Goal: Use online tool/utility: Utilize a website feature to perform a specific function

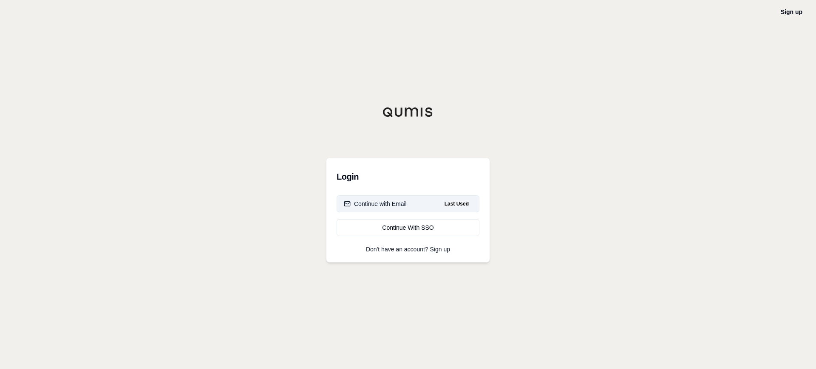
click at [404, 201] on div "Continue with Email" at bounding box center [375, 204] width 63 height 8
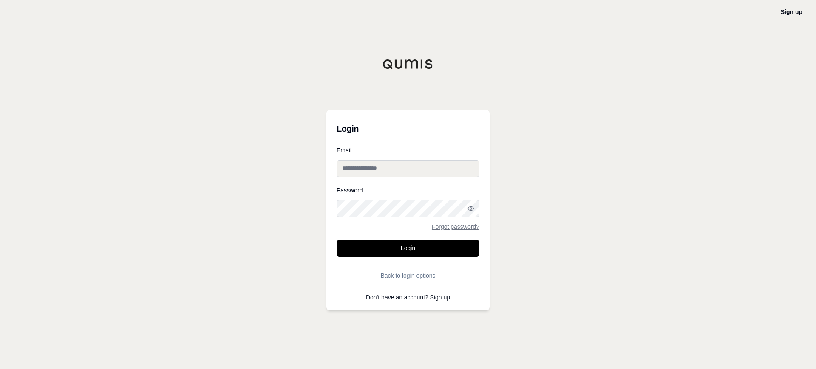
type input "**********"
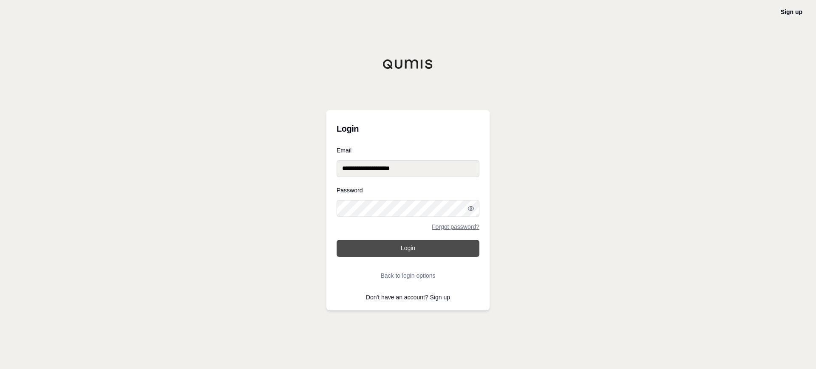
click at [388, 248] on button "Login" at bounding box center [408, 248] width 143 height 17
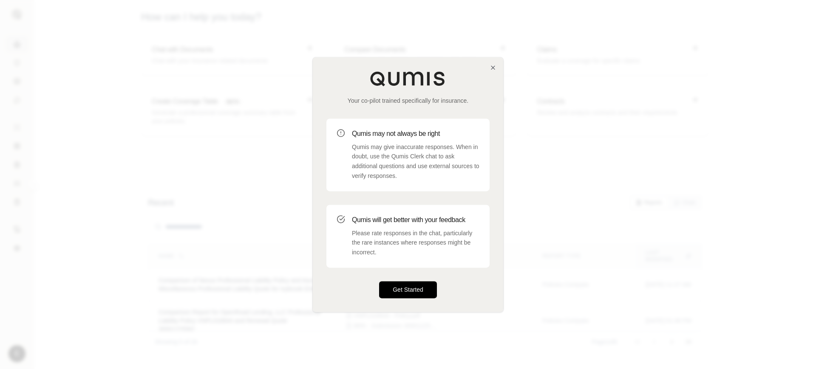
click at [424, 288] on button "Get Started" at bounding box center [408, 289] width 58 height 17
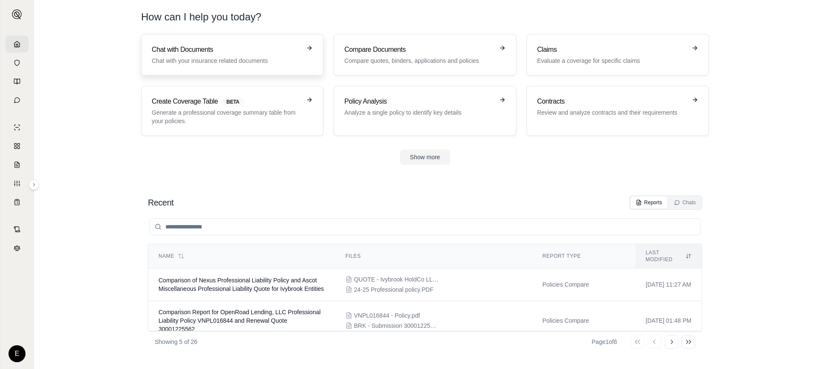
click at [261, 53] on h3 "Chat with Documents" at bounding box center [226, 50] width 149 height 10
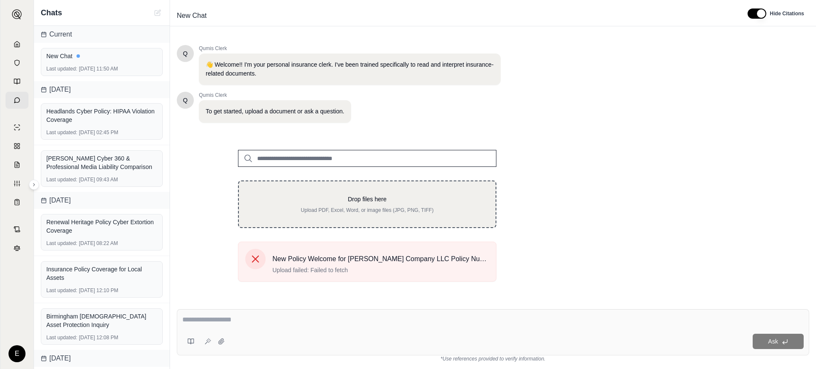
click at [370, 204] on div "Drop files here Upload PDF, Excel, Word, or image files (JPG, PNG, TIFF)" at bounding box center [366, 204] width 229 height 19
type input "**********"
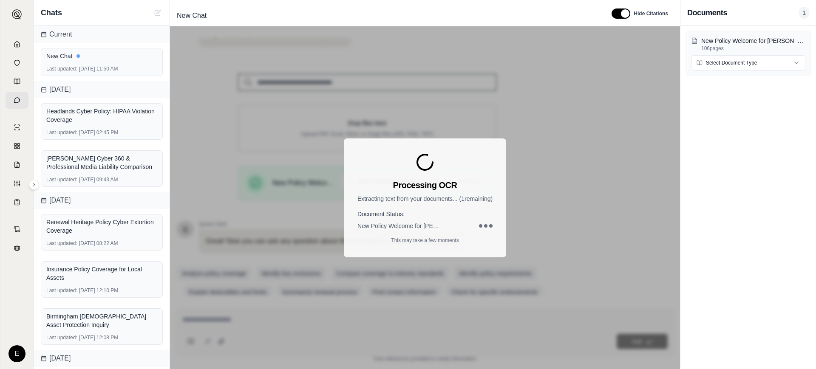
scroll to position [90, 0]
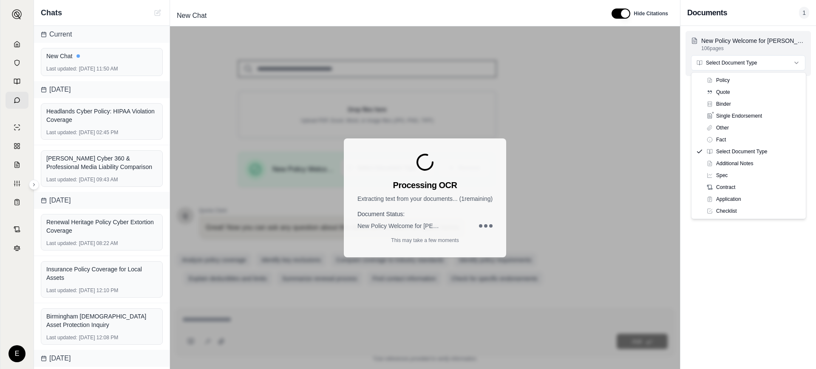
click at [745, 62] on html "E Chats Current New Chat Last updated: [DATE] 11:50 AM [DATE] Headlands Cyber P…" at bounding box center [408, 184] width 816 height 369
click at [712, 144] on div "New Policy Welcome for [PERSON_NAME] Company LLC Policy Number AB-6608314-05.pd…" at bounding box center [748, 197] width 136 height 343
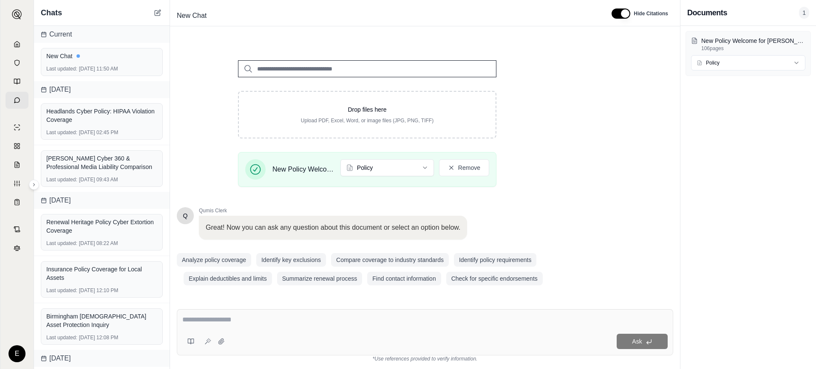
click at [297, 316] on textarea at bounding box center [424, 320] width 485 height 10
paste textarea "**********"
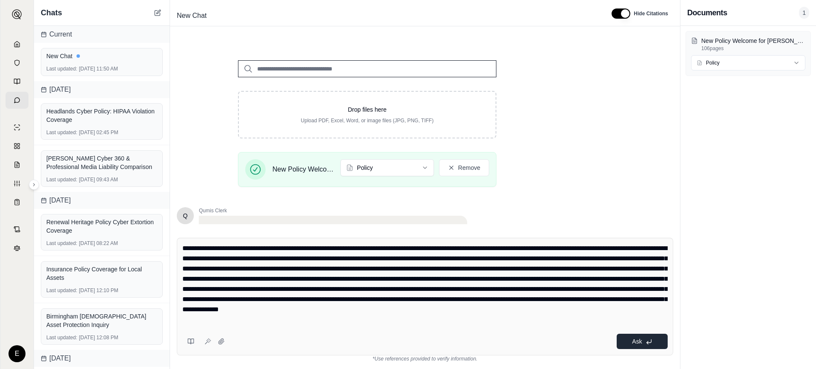
type textarea "**********"
click at [638, 342] on span "Ask" at bounding box center [637, 341] width 10 height 7
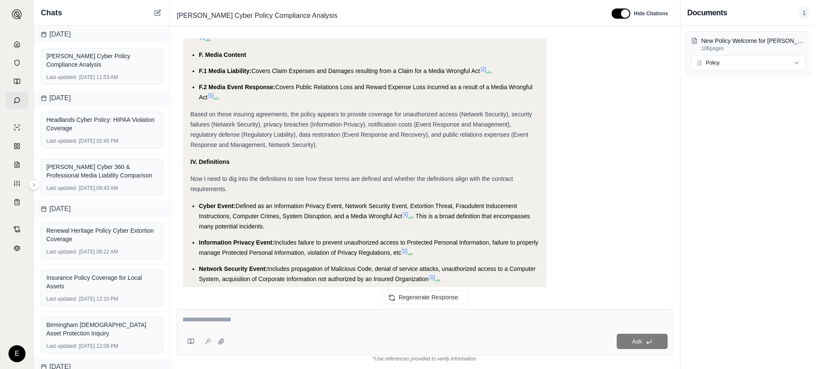
scroll to position [1113, 0]
click at [15, 47] on icon at bounding box center [16, 44] width 5 height 6
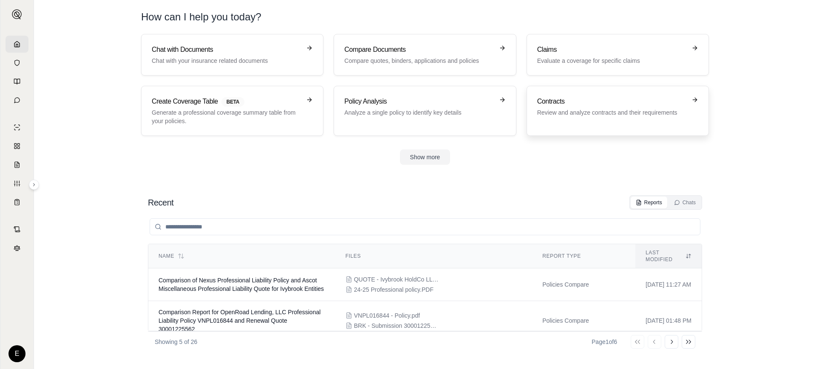
click at [588, 103] on h3 "Contracts" at bounding box center [611, 101] width 149 height 10
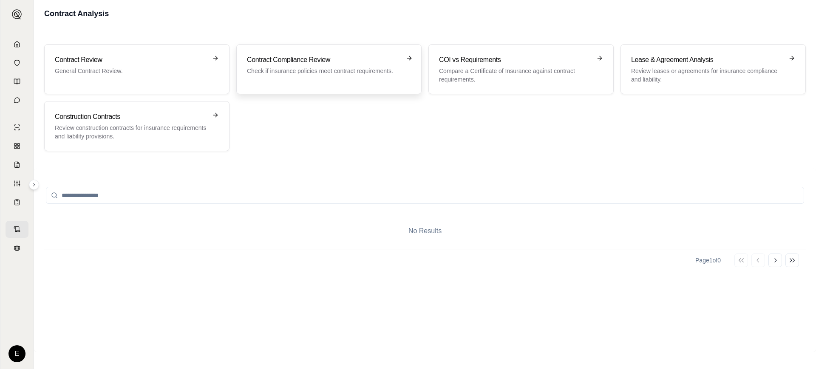
click at [298, 77] on div "Contract Compliance Review Check if insurance policies meet contract requiremen…" at bounding box center [329, 69] width 164 height 29
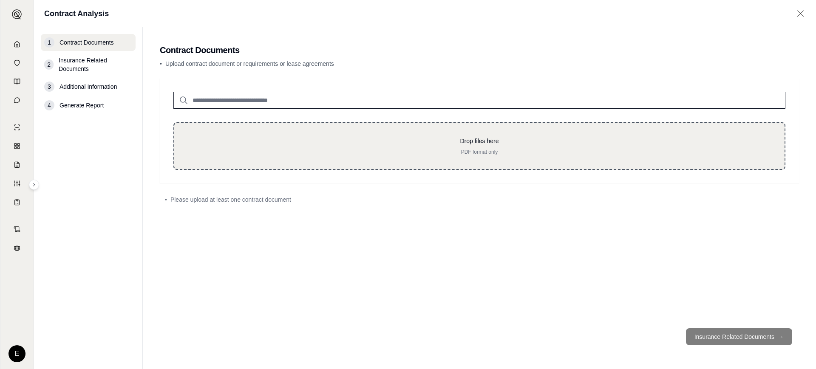
click at [343, 133] on div "Drop files here PDF format only" at bounding box center [479, 146] width 612 height 48
type input "**********"
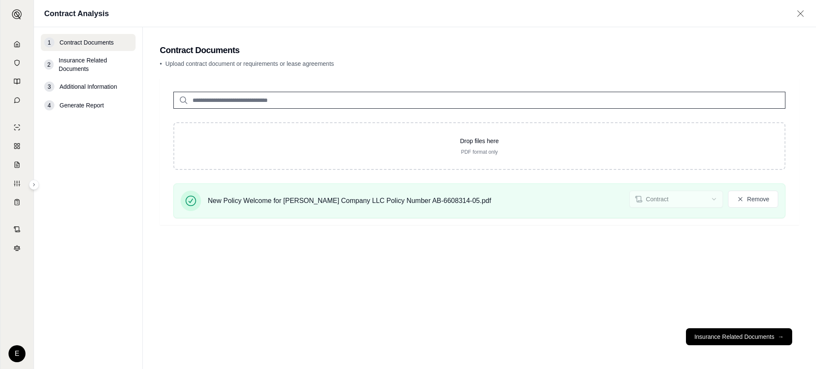
click at [671, 263] on div "Drop files here PDF format only New Policy Welcome for [PERSON_NAME] Company LL…" at bounding box center [479, 199] width 639 height 243
click at [635, 243] on div "Drop files here PDF format only New Policy Welcome for [PERSON_NAME] Company LL…" at bounding box center [479, 199] width 639 height 243
click at [753, 201] on button "Remove" at bounding box center [753, 199] width 50 height 17
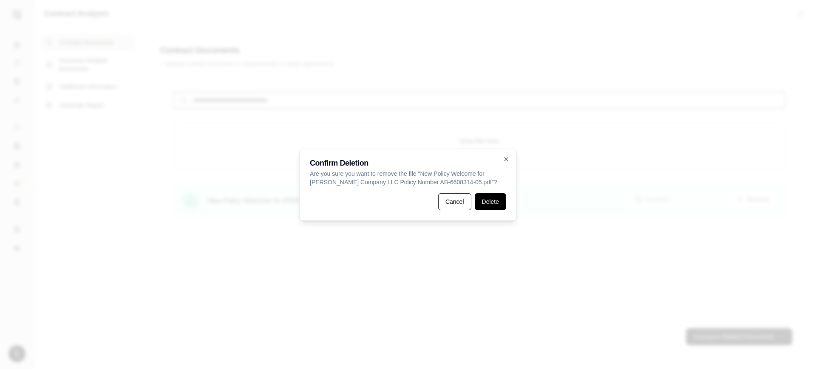
click at [491, 202] on button "Delete" at bounding box center [490, 201] width 31 height 17
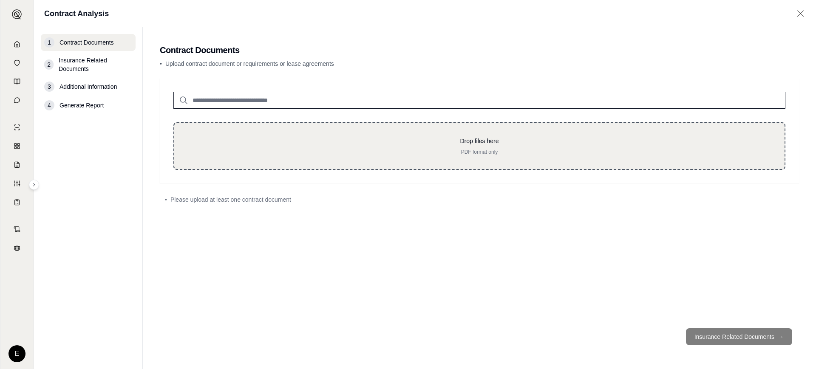
click at [474, 146] on div "Drop files here PDF format only" at bounding box center [479, 146] width 583 height 19
type input "**********"
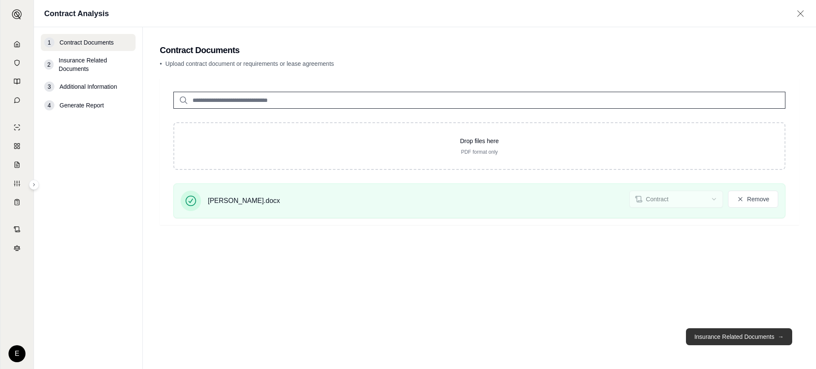
click at [722, 336] on button "Insurance Related Documents →" at bounding box center [739, 336] width 106 height 17
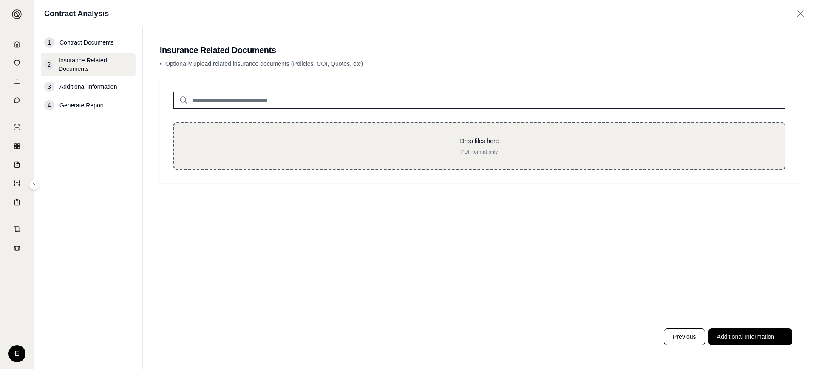
click at [475, 146] on div "Drop files here PDF format only" at bounding box center [479, 146] width 583 height 19
type input "**********"
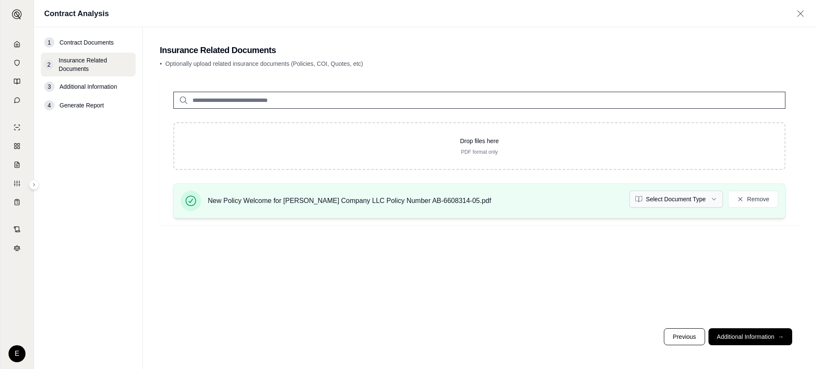
click at [682, 203] on html "E Contract Analysis 1 Contract Documents 2 Insurance Related Documents 3 Additi…" at bounding box center [408, 184] width 816 height 369
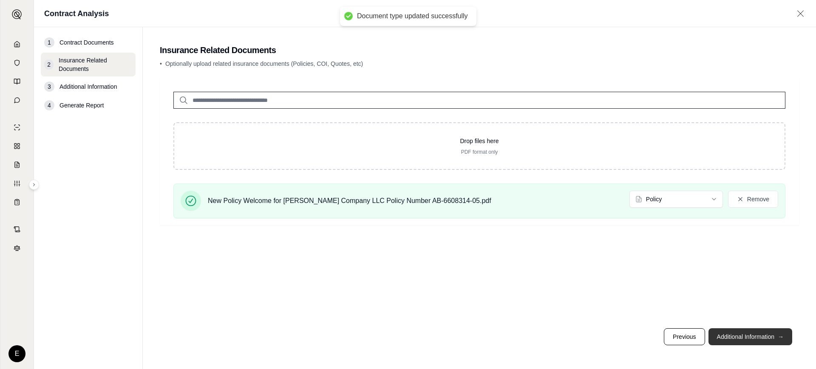
click at [737, 334] on button "Additional Information →" at bounding box center [750, 336] width 84 height 17
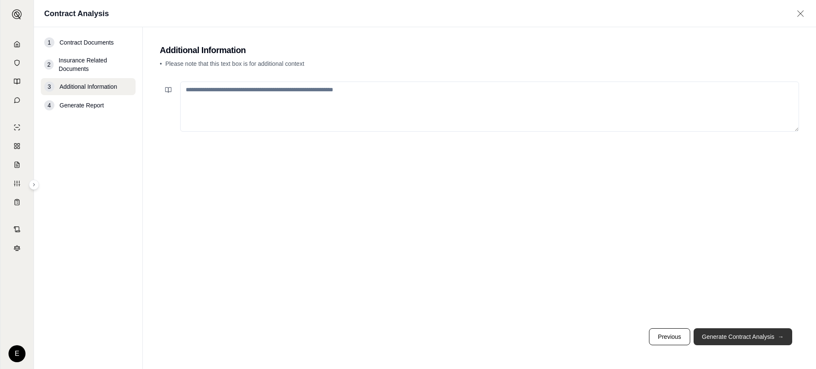
click at [739, 339] on button "Generate Contract Analysis →" at bounding box center [742, 336] width 99 height 17
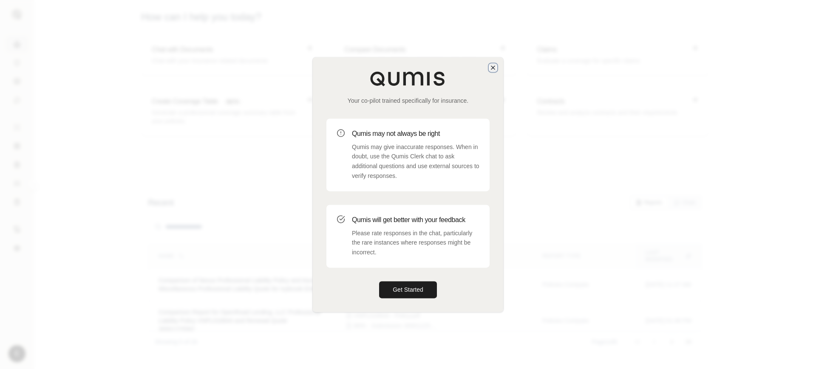
click at [492, 66] on icon "button" at bounding box center [492, 67] width 7 height 7
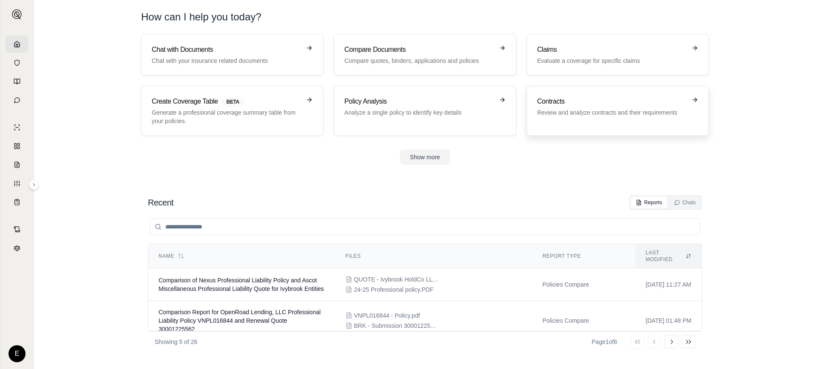
click at [581, 103] on h3 "Contracts" at bounding box center [611, 101] width 149 height 10
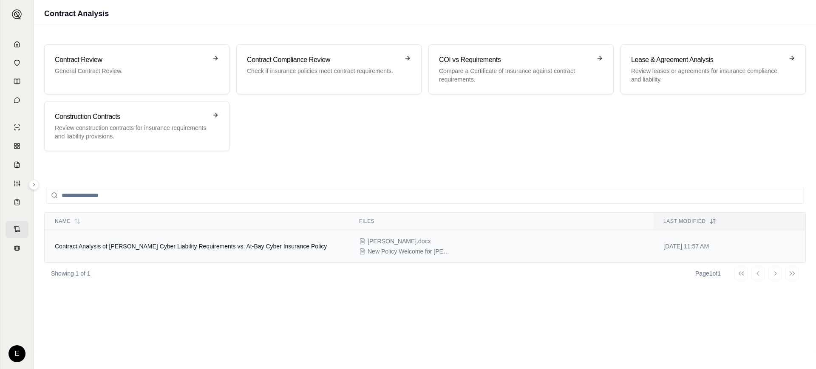
click at [432, 247] on span "New Policy Welcome for [PERSON_NAME] Company LLC Policy Number AB-6608314-05.pdf" at bounding box center [410, 251] width 85 height 8
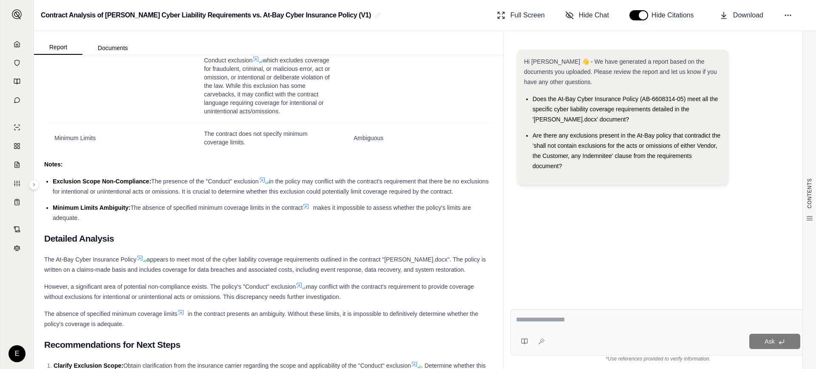
scroll to position [1169, 0]
